Goal: Transaction & Acquisition: Purchase product/service

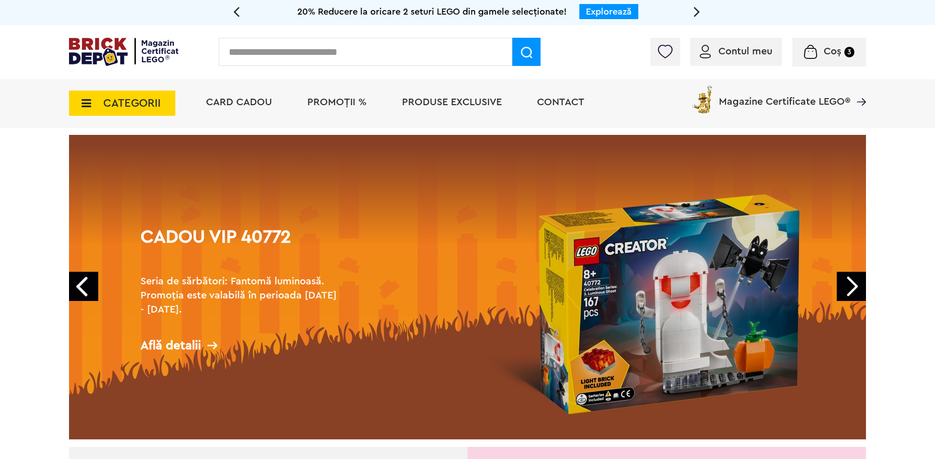
click at [415, 57] on input "text" at bounding box center [366, 52] width 294 height 28
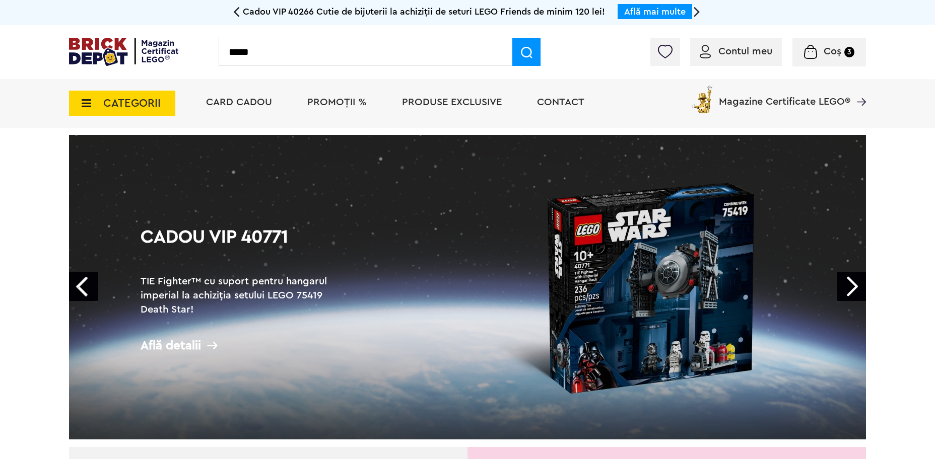
type input "*****"
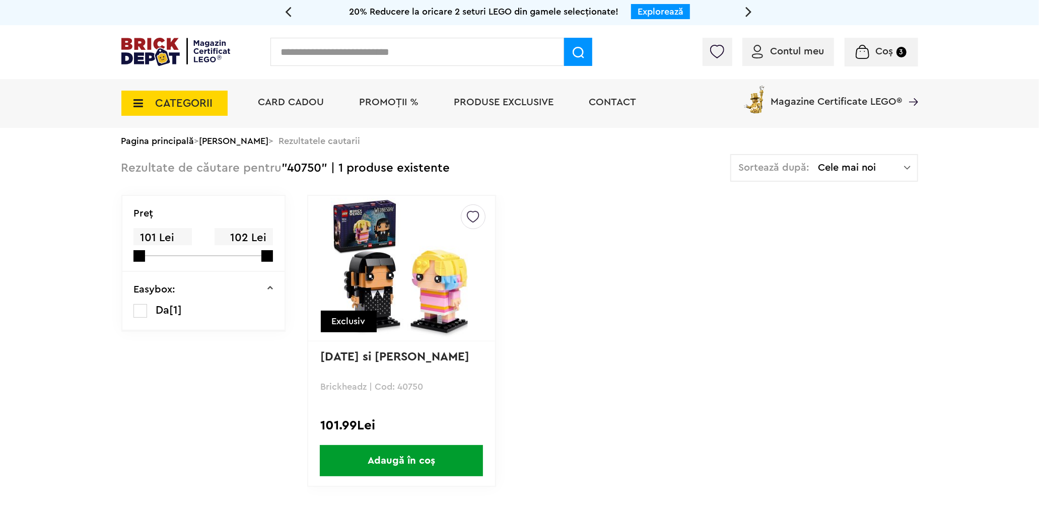
click at [376, 97] on span "PROMOȚII %" at bounding box center [389, 102] width 59 height 10
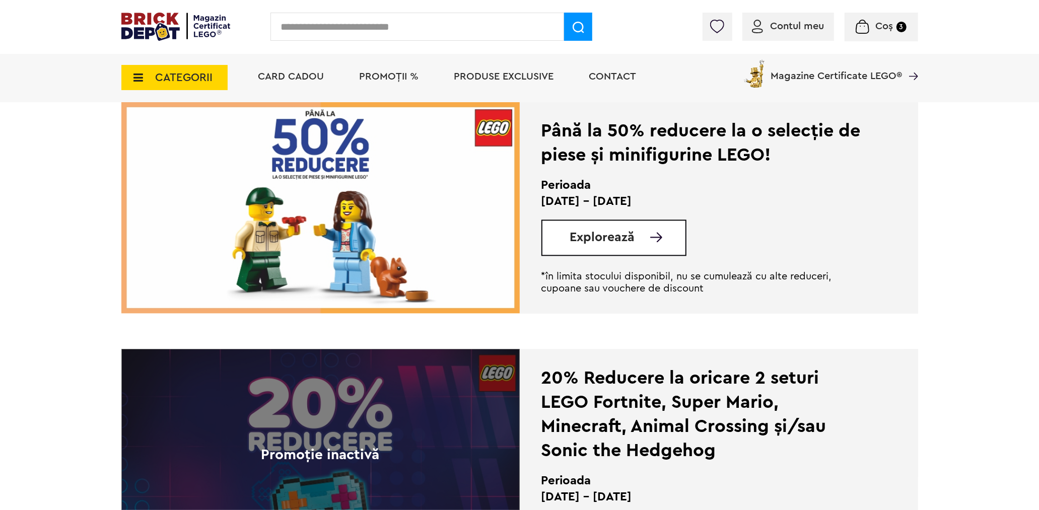
scroll to position [1734, 0]
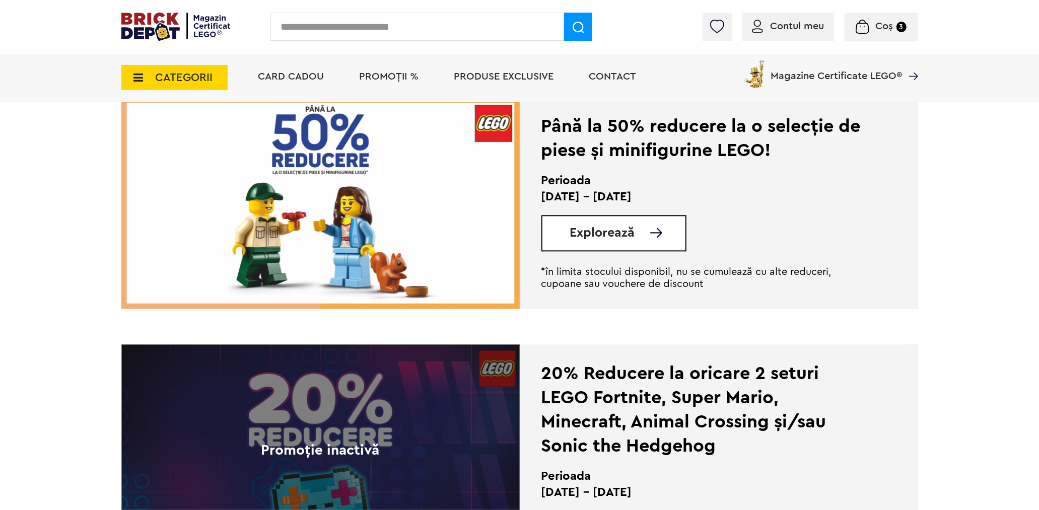
click at [610, 229] on span "Explorează" at bounding box center [602, 233] width 65 height 13
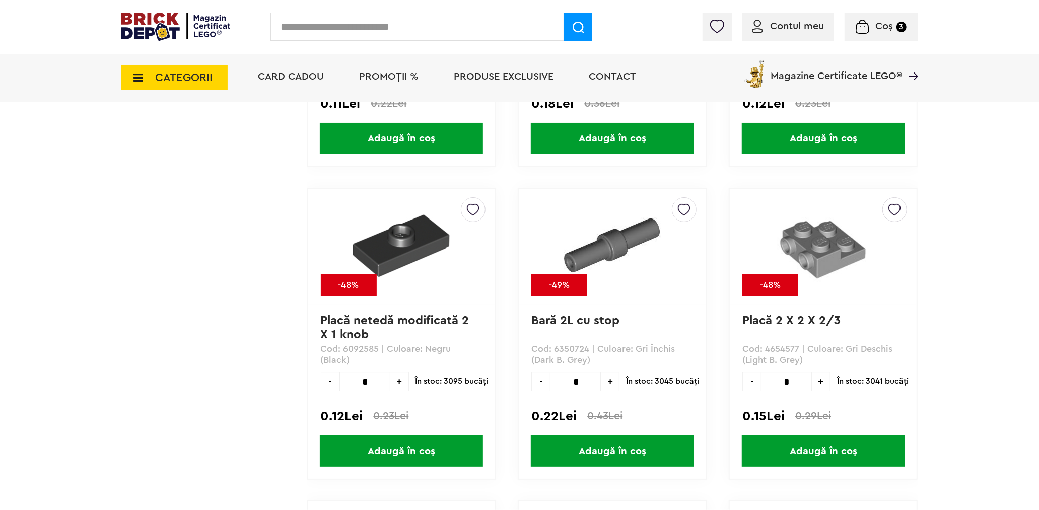
scroll to position [2405, 0]
